Goal: Task Accomplishment & Management: Manage account settings

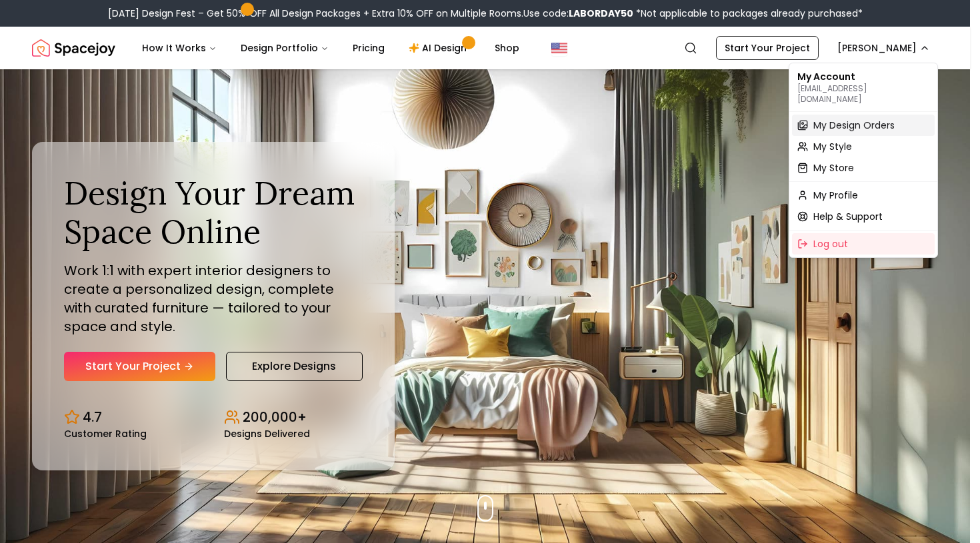
click at [851, 119] on span "My Design Orders" at bounding box center [853, 125] width 81 height 13
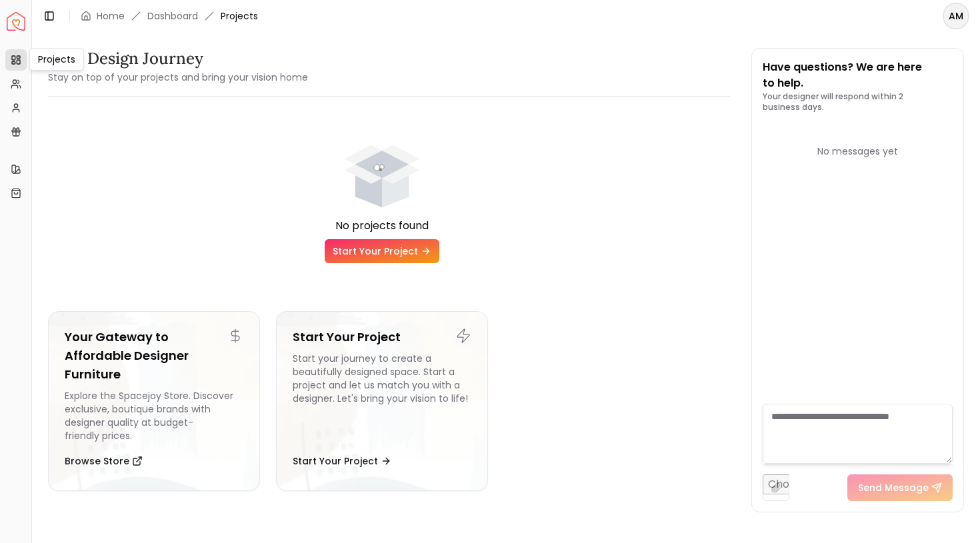
click at [15, 56] on rect at bounding box center [13, 58] width 3 height 4
click at [15, 87] on icon at bounding box center [16, 84] width 11 height 11
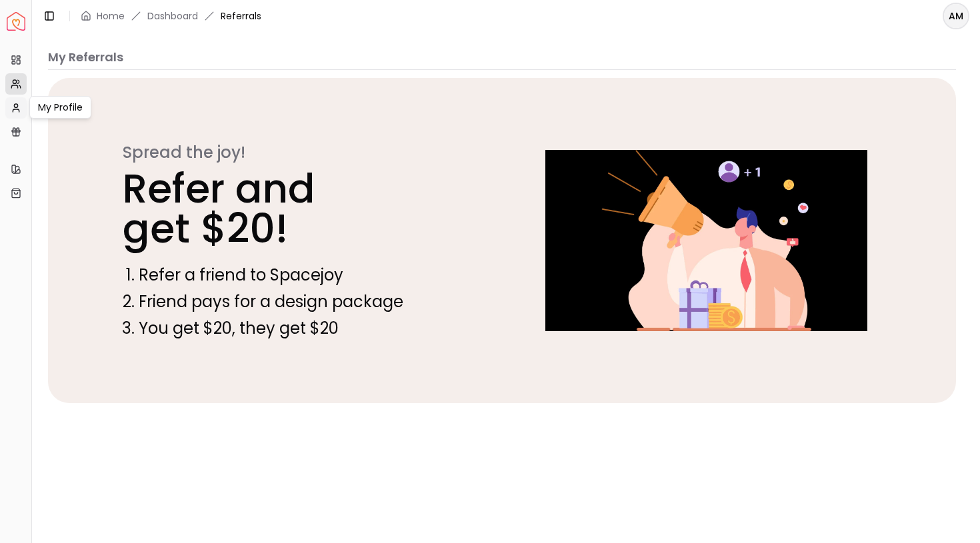
click at [17, 105] on circle at bounding box center [15, 105] width 3 height 3
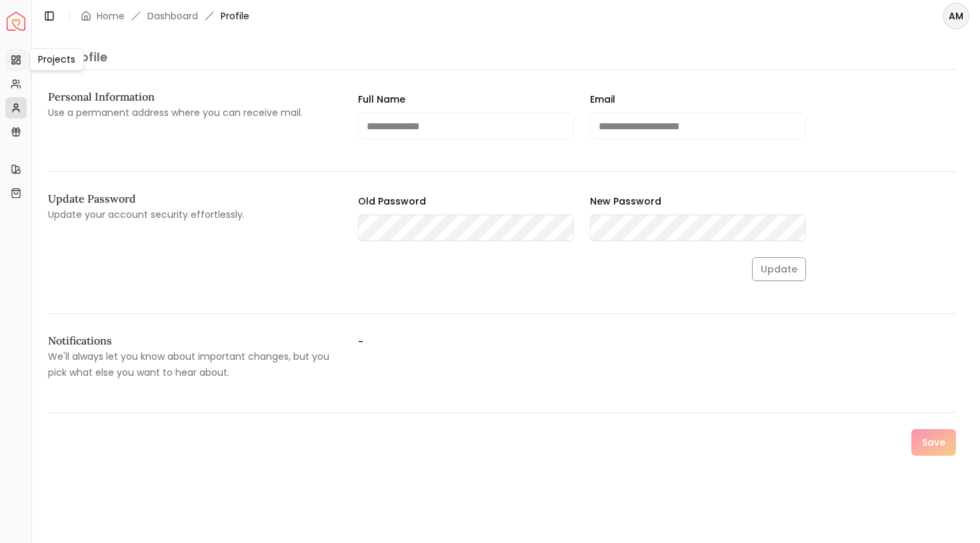
click at [18, 59] on icon at bounding box center [16, 60] width 11 height 11
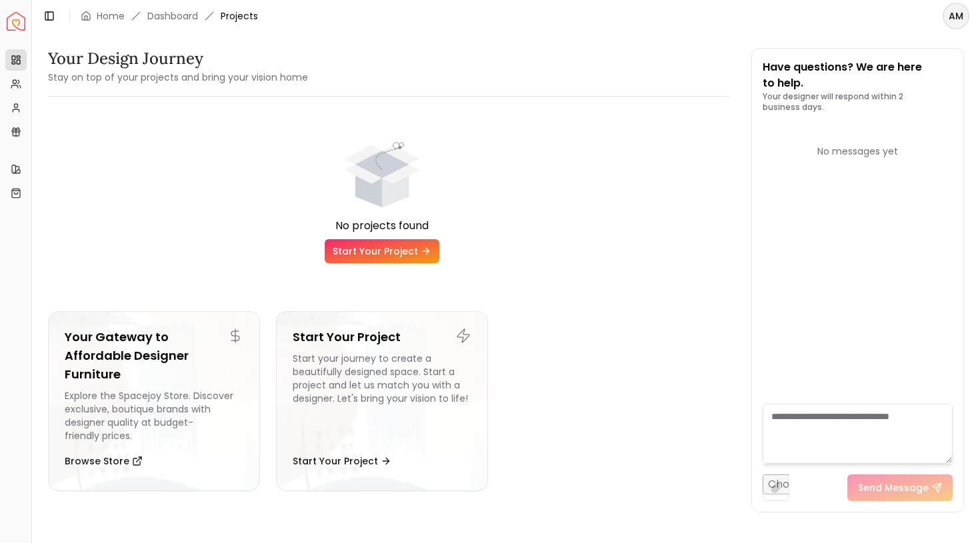
click at [956, 23] on html "Spacejoy Dashboard Overview Projects My Referrals My Profile Gift Card Balance …" at bounding box center [490, 271] width 980 height 543
click at [888, 82] on div "Log out" at bounding box center [894, 87] width 143 height 21
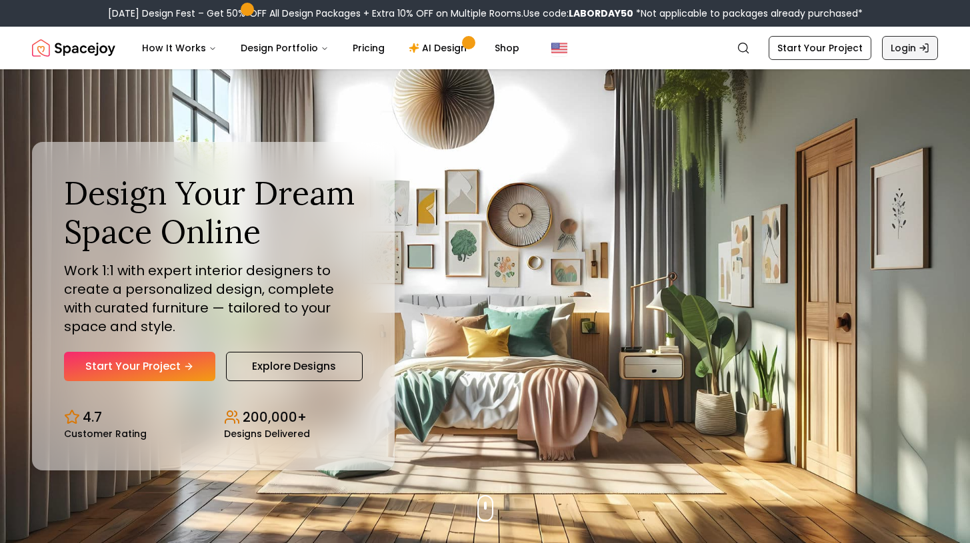
click at [893, 49] on link "Login" at bounding box center [910, 48] width 56 height 24
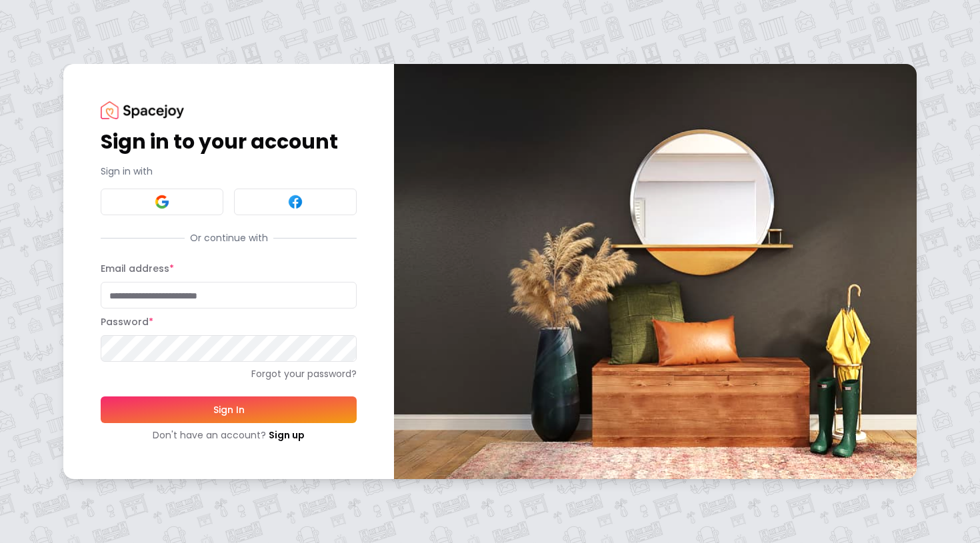
type input "**********"
click at [229, 409] on button "Sign In" at bounding box center [229, 409] width 256 height 27
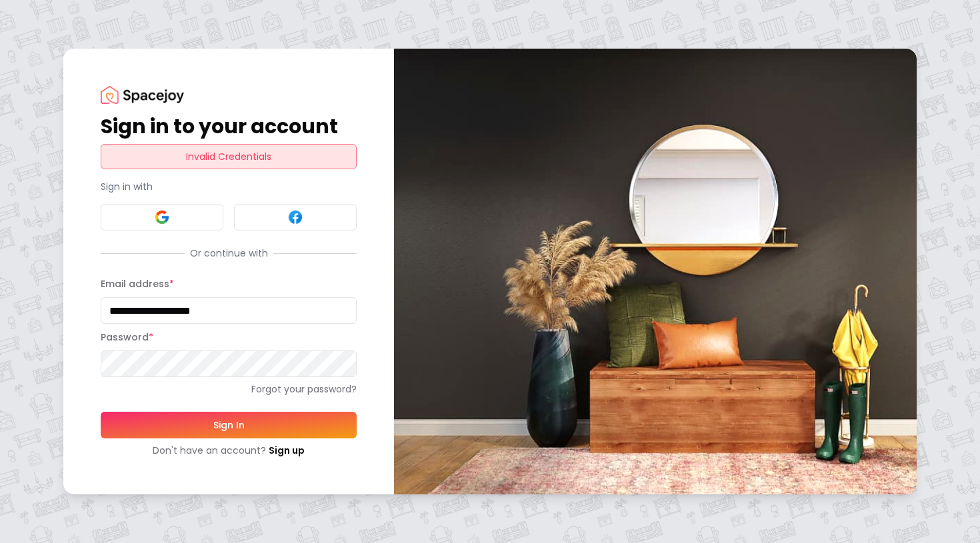
click at [275, 422] on button "Sign In" at bounding box center [229, 425] width 256 height 27
click at [305, 390] on link "Forgot your password?" at bounding box center [229, 388] width 256 height 13
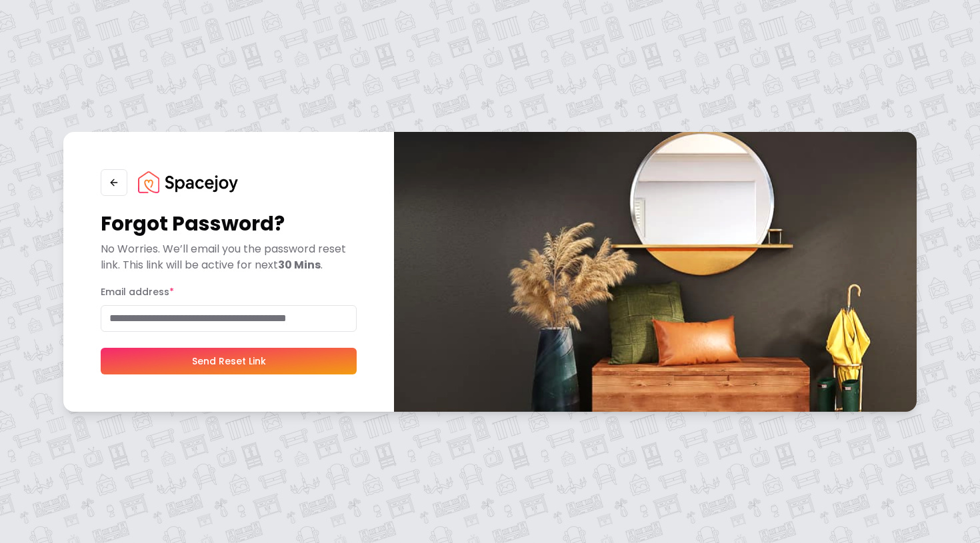
click at [260, 323] on input "Email address *" at bounding box center [229, 318] width 256 height 27
type input "**********"
click at [239, 362] on button "Send Reset Link" at bounding box center [229, 361] width 256 height 27
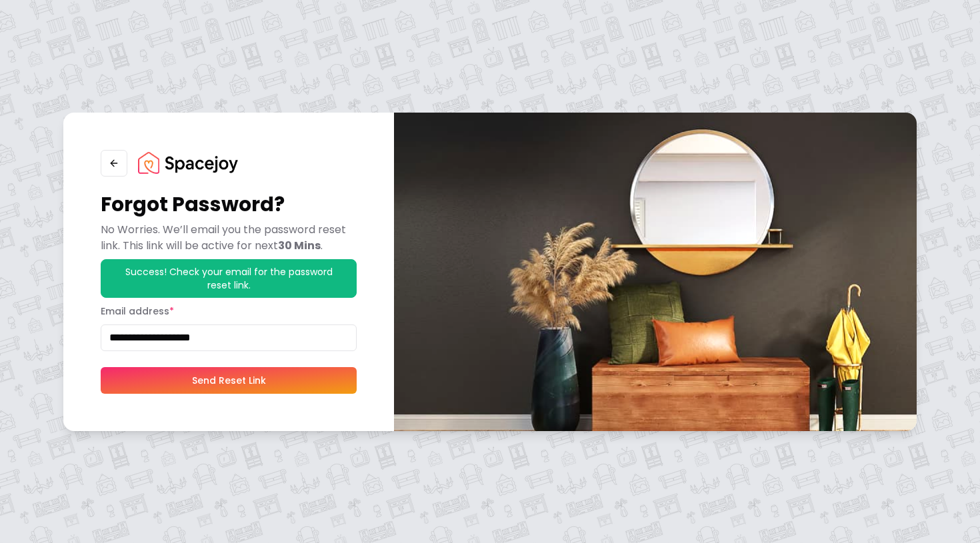
click at [269, 380] on button "Send Reset Link" at bounding box center [229, 380] width 256 height 27
